Goal: Use online tool/utility: Utilize a website feature to perform a specific function

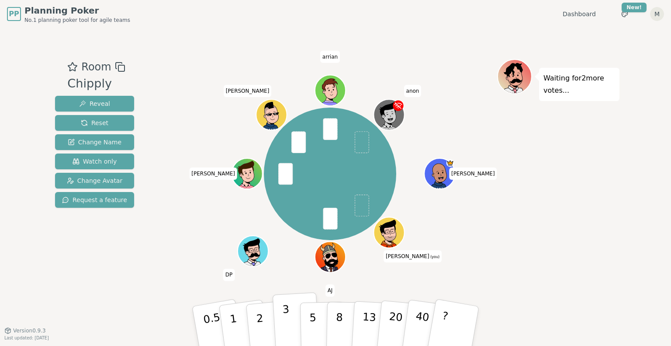
click at [285, 335] on p "3" at bounding box center [287, 327] width 10 height 48
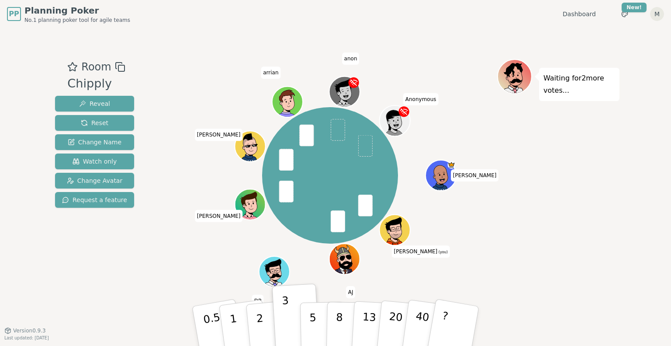
drag, startPoint x: 344, startPoint y: 94, endPoint x: 335, endPoint y: 48, distance: 46.3
click at [335, 48] on div "Room Chipply Reveal Reset Change Name Watch only Change Avatar Request a featur…" at bounding box center [336, 179] width 568 height 302
click at [349, 60] on span "anon" at bounding box center [350, 58] width 17 height 12
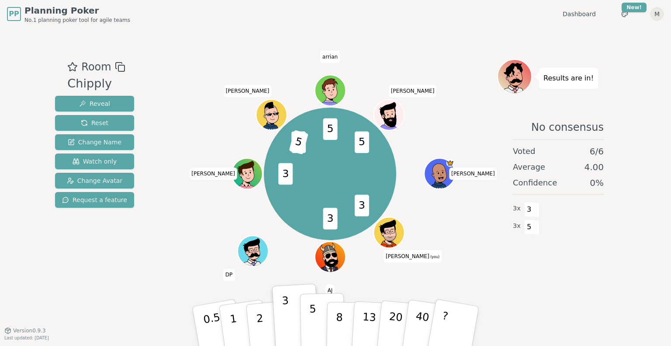
click at [315, 314] on button "5" at bounding box center [322, 326] width 45 height 66
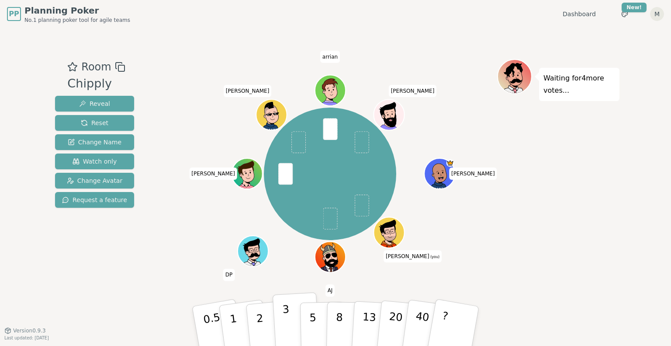
click at [287, 321] on p "3" at bounding box center [287, 327] width 10 height 48
click at [242, 328] on button "1" at bounding box center [244, 325] width 52 height 71
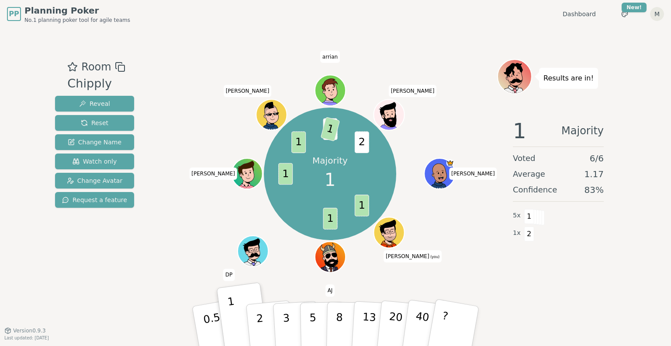
click at [154, 63] on div "Room Chipply Reveal Reset Change Name Watch only Change Avatar Request a featur…" at bounding box center [336, 179] width 568 height 240
click at [114, 124] on button "Reset" at bounding box center [94, 123] width 79 height 16
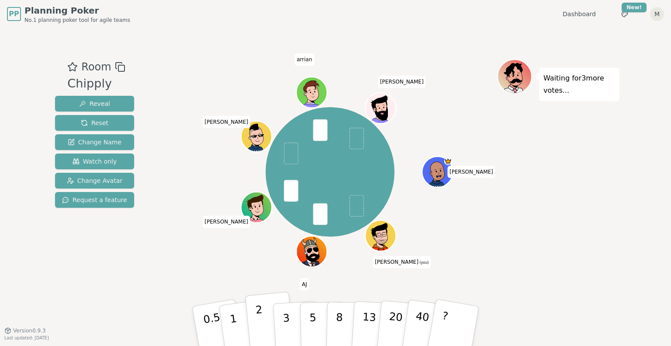
click at [269, 316] on button "2" at bounding box center [270, 325] width 50 height 69
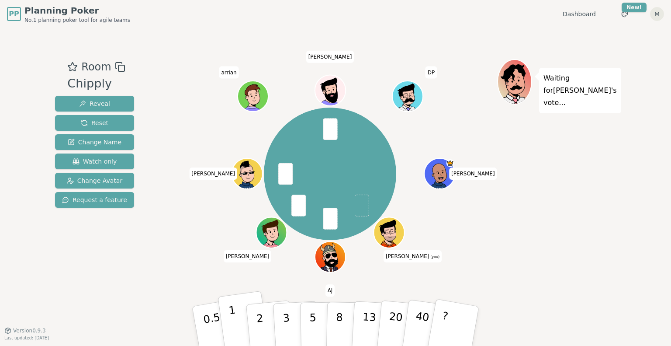
click at [236, 322] on button "1" at bounding box center [244, 325] width 52 height 71
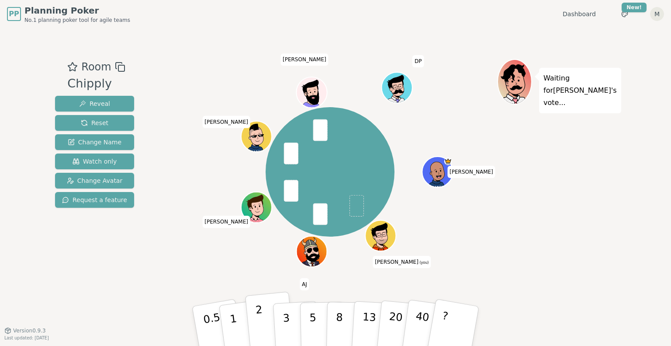
drag, startPoint x: 238, startPoint y: 326, endPoint x: 273, endPoint y: 328, distance: 35.4
click at [273, 328] on div "0.5 1 2 3 5 8 13 20 40 ?" at bounding box center [335, 326] width 262 height 31
click at [238, 328] on button "1" at bounding box center [244, 325] width 52 height 71
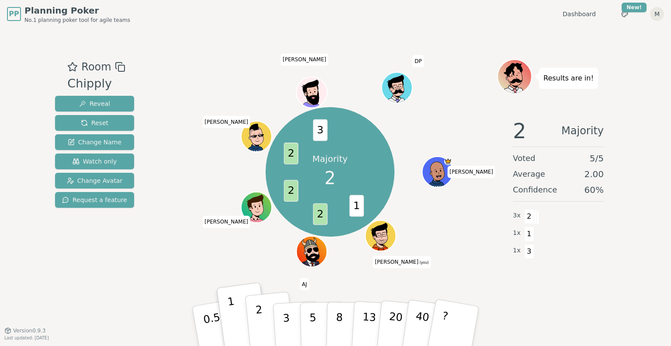
click at [260, 325] on p "2" at bounding box center [260, 327] width 11 height 48
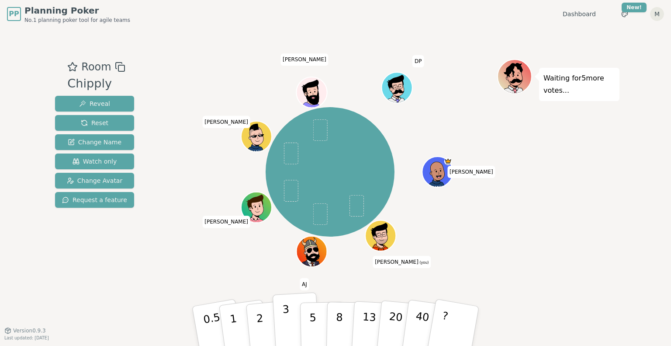
click at [287, 328] on p "3" at bounding box center [287, 327] width 10 height 48
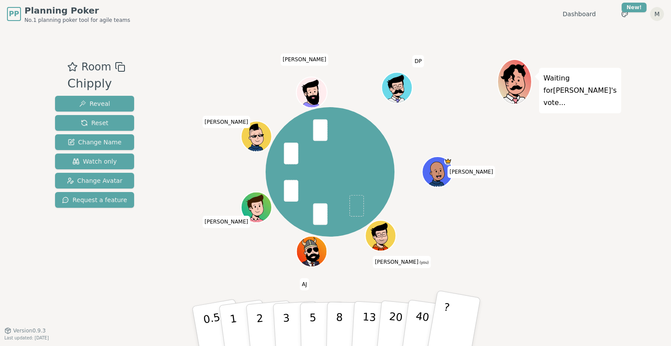
click at [455, 320] on button "?" at bounding box center [453, 326] width 55 height 72
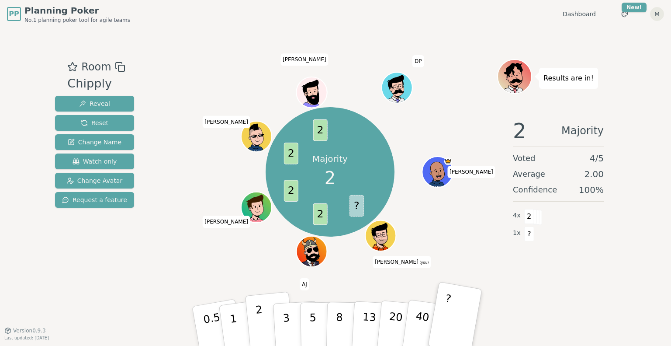
click at [260, 333] on p "2" at bounding box center [260, 327] width 11 height 48
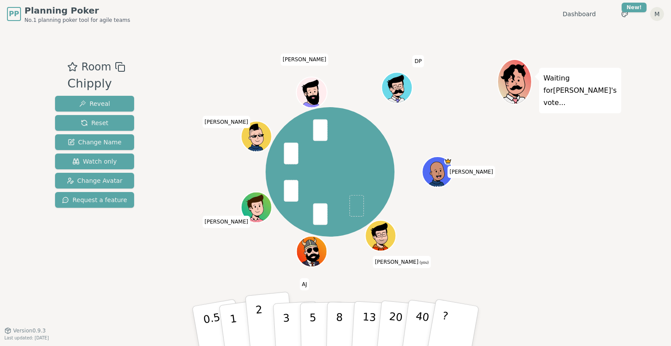
click at [261, 328] on p "2" at bounding box center [260, 327] width 11 height 48
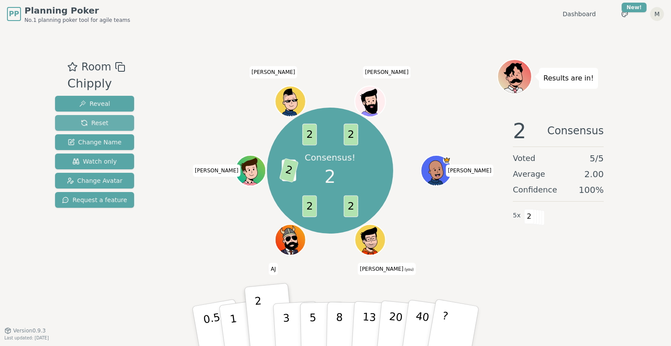
click at [115, 121] on button "Reset" at bounding box center [94, 123] width 79 height 16
